Goal: Task Accomplishment & Management: Manage account settings

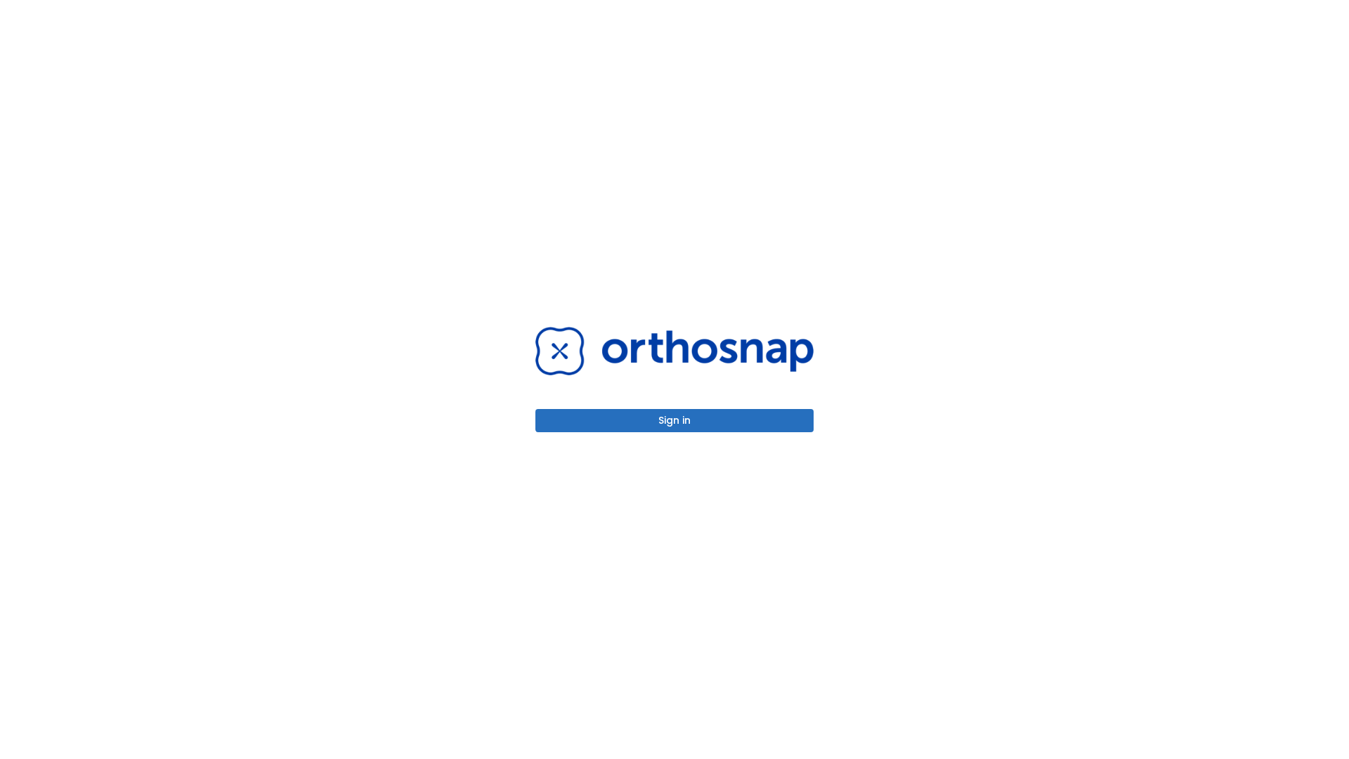
click at [675, 420] on button "Sign in" at bounding box center [674, 420] width 278 height 23
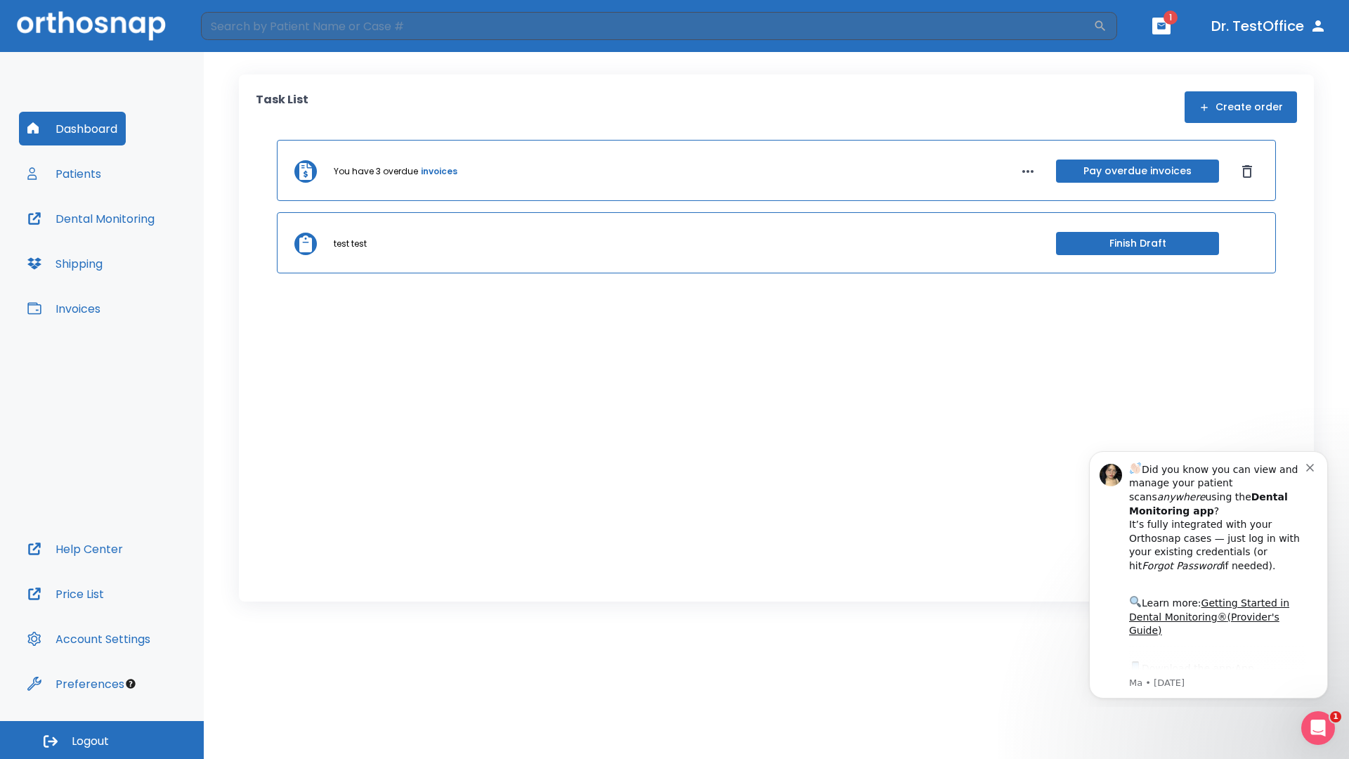
click at [102, 740] on span "Logout" at bounding box center [90, 741] width 37 height 15
